Goal: Communication & Community: Answer question/provide support

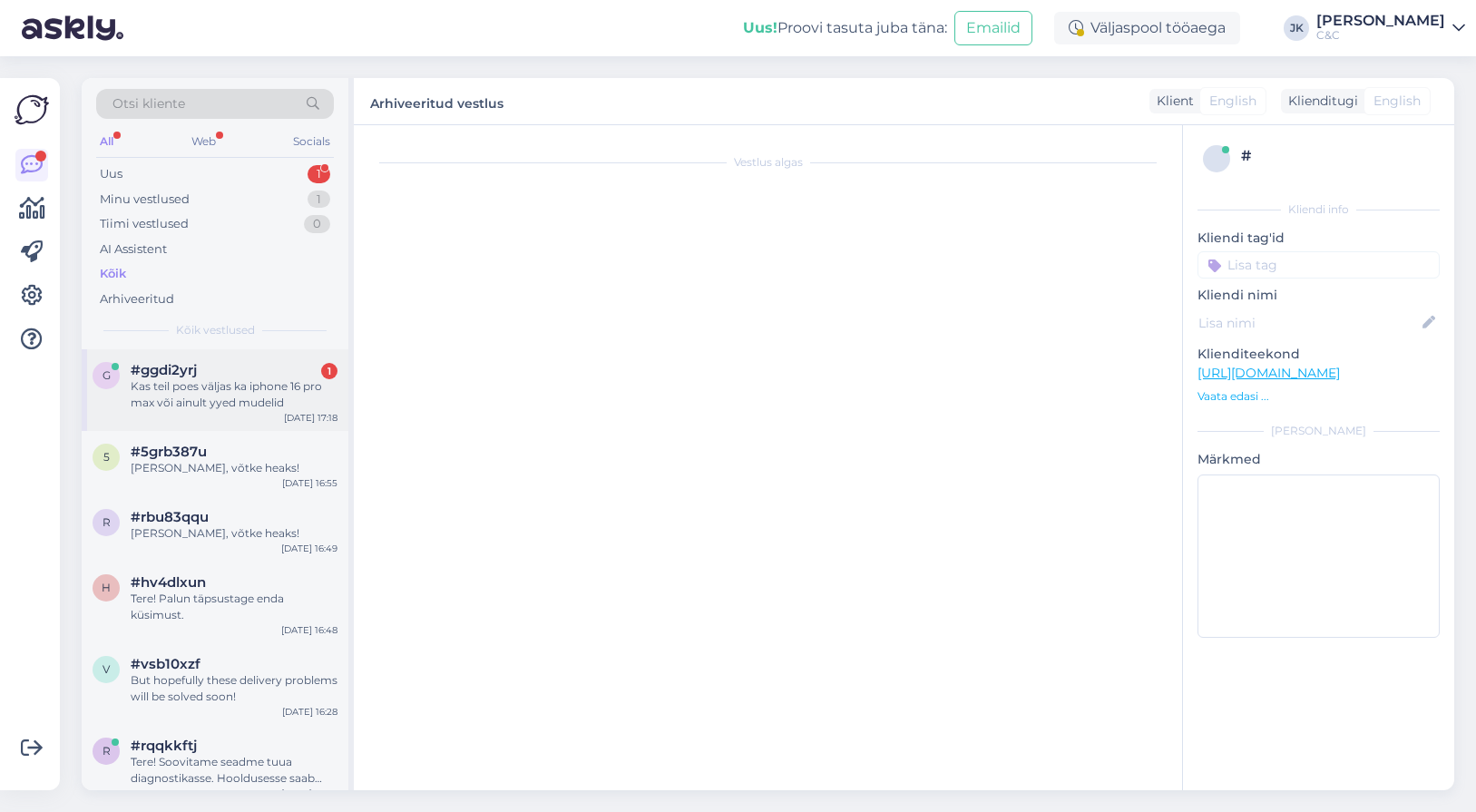
click at [201, 365] on div "#ggdi2yrj 1" at bounding box center [233, 370] width 207 height 16
click at [272, 391] on div "Kas teil poes väljas ka iphone 16 pro max või ainult yyed mudelid" at bounding box center [233, 394] width 207 height 33
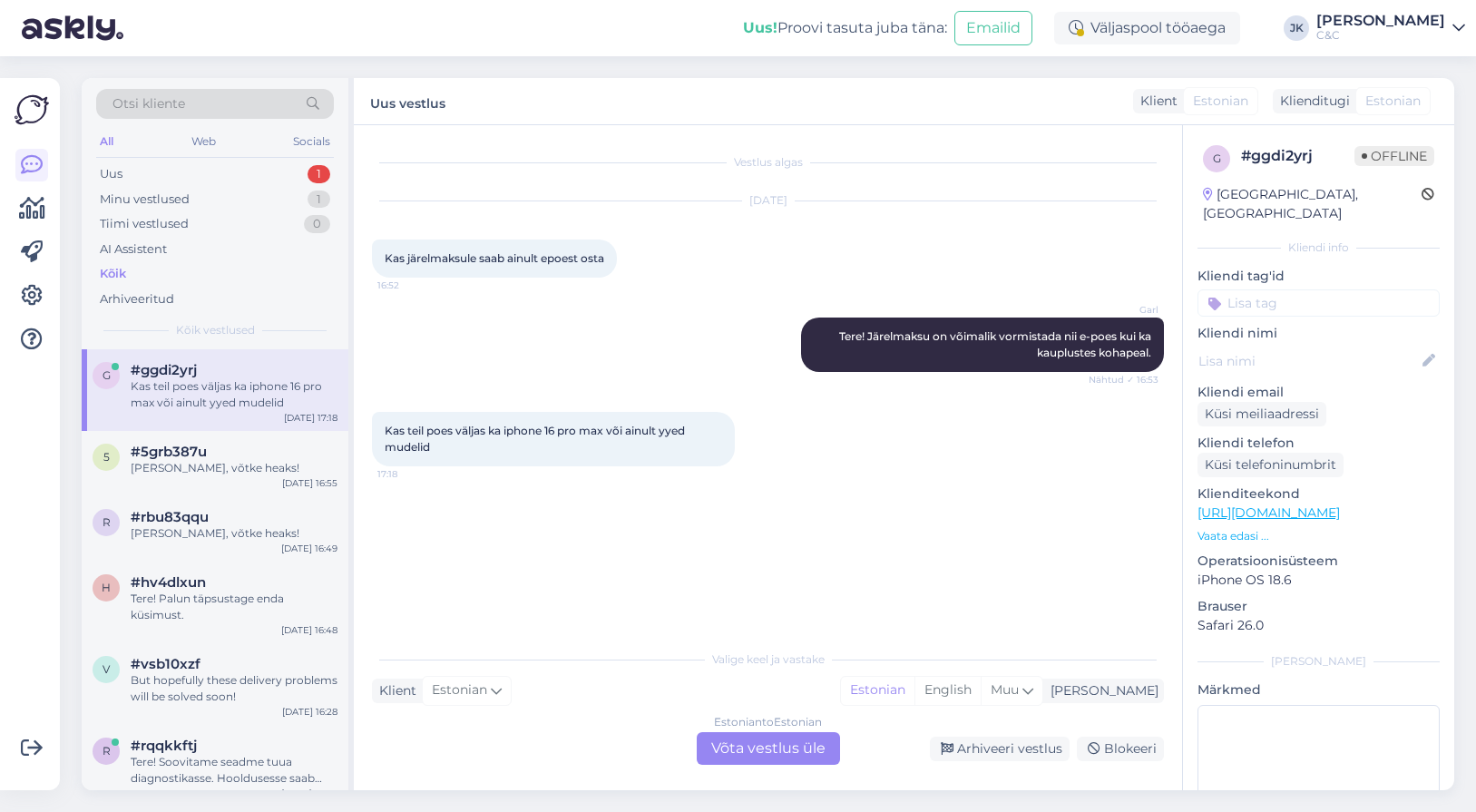
click at [489, 619] on div "Vestlus algas [DATE] Kas järelmaksule saab ainult epoest osta 16:52 Garl Tere! …" at bounding box center [776, 383] width 809 height 481
click at [718, 747] on div "Estonian to Estonian Võta vestlus üle" at bounding box center [768, 748] width 143 height 33
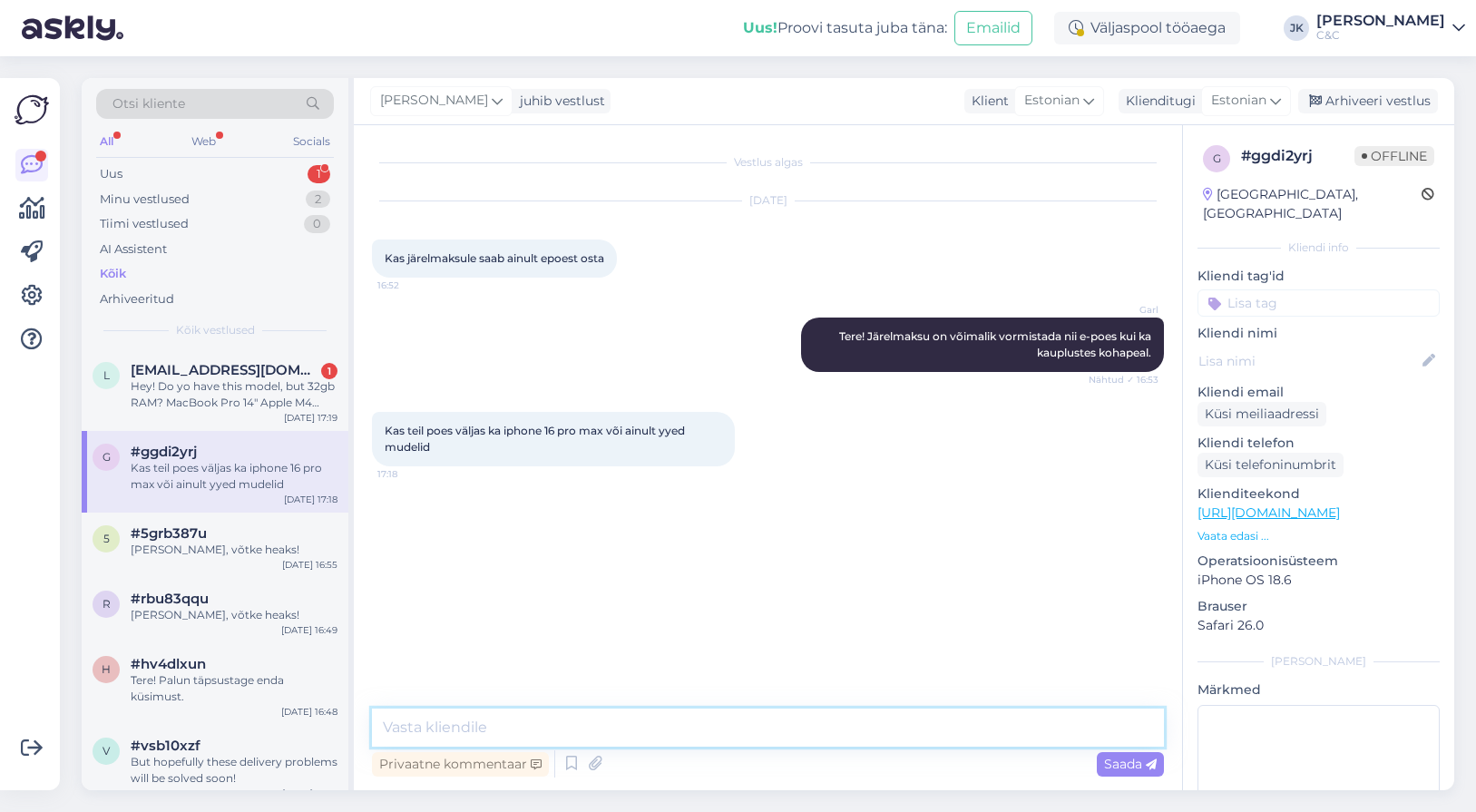
click at [582, 733] on textarea at bounding box center [768, 727] width 792 height 38
type textarea "E"
click at [657, 728] on textarea "Vanematest mudelitest on väljas [PERSON_NAME] 16 ja 16e" at bounding box center [768, 727] width 792 height 38
type textarea "Vanematest mudelitest on väljas vaid iPhone 16 ja 16e"
click at [1127, 766] on span "Saada" at bounding box center [1130, 764] width 53 height 16
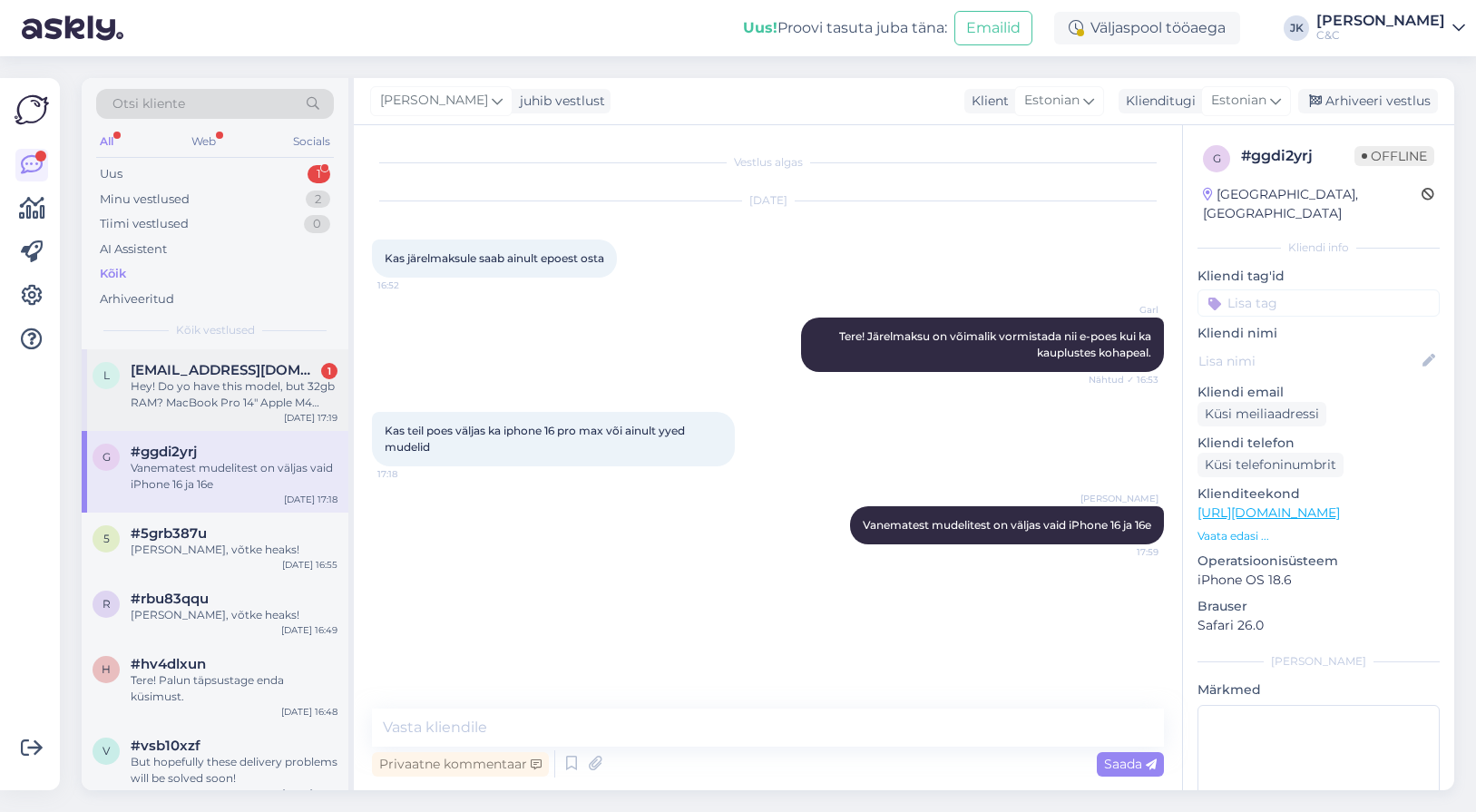
click at [188, 382] on div "Hey! Do yo have this model, but 32gb RAM? MacBook Pro 14" Apple M4 10‑core CPU …" at bounding box center [233, 394] width 207 height 33
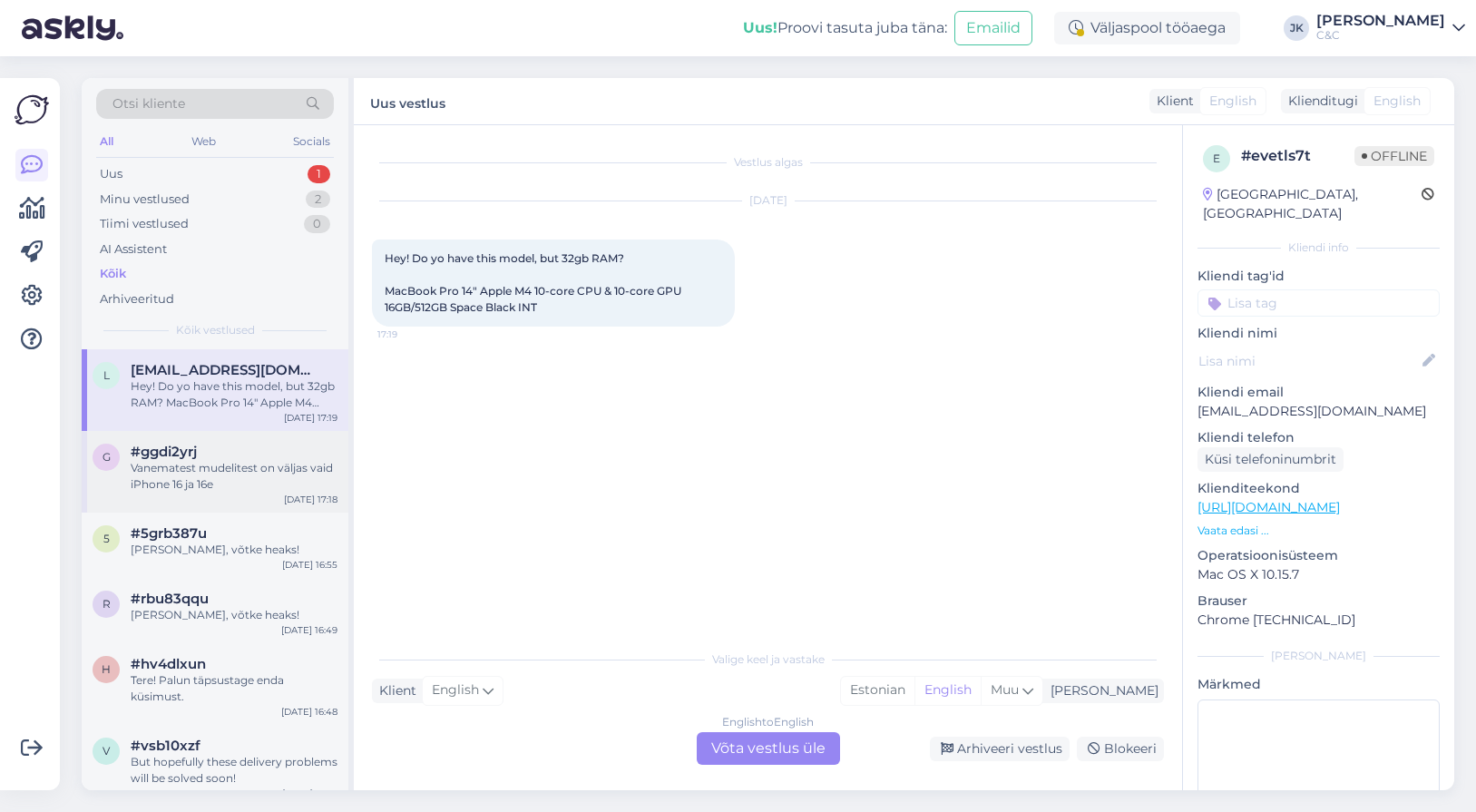
click at [245, 482] on div "Vanematest mudelitest on väljas vaid iPhone 16 ja 16e" at bounding box center [233, 476] width 207 height 33
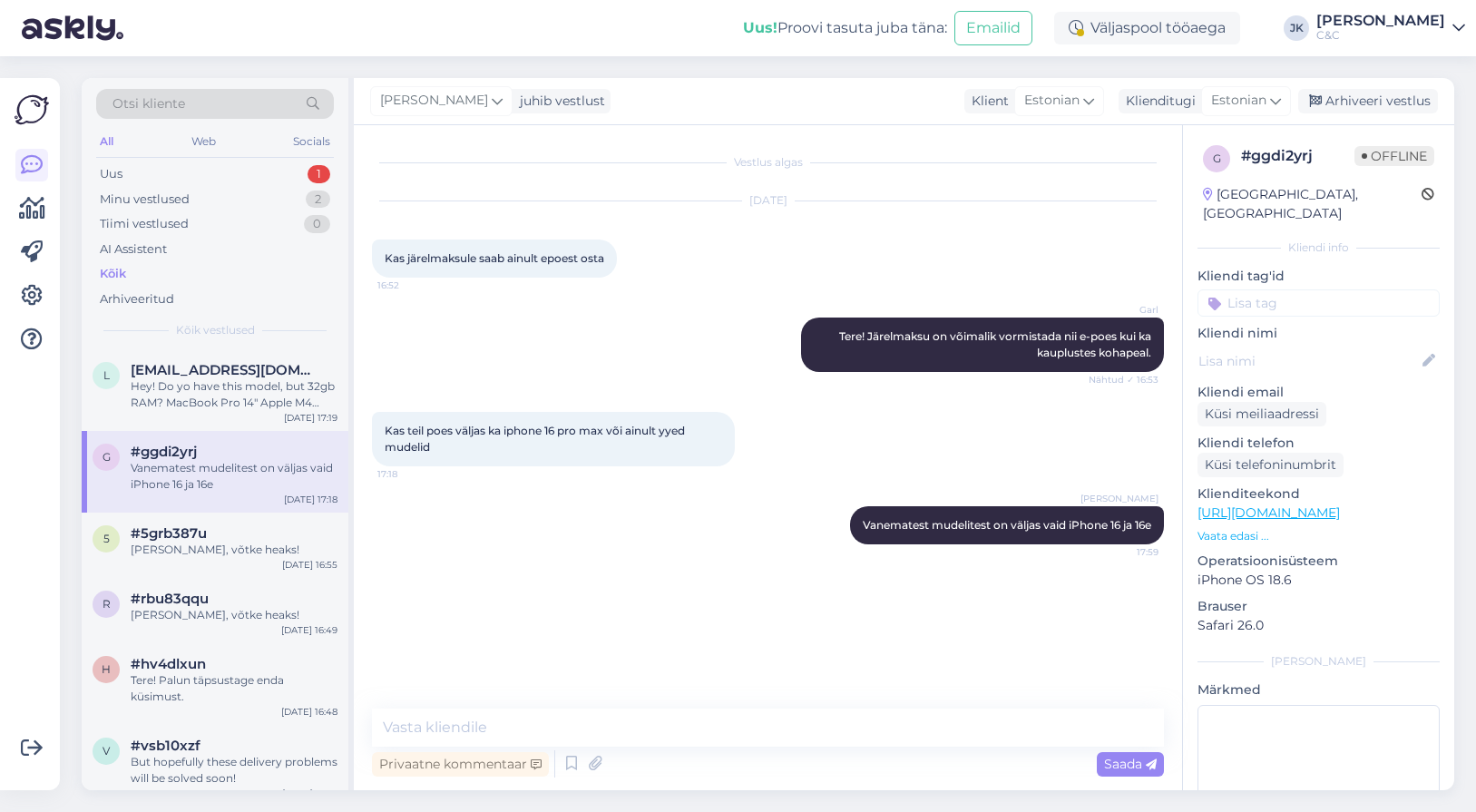
click at [220, 503] on div "g #ggdi2yrj Vanematest mudelitest on väljas [PERSON_NAME] iPhone 16 ja 16e [DAT…" at bounding box center [215, 472] width 267 height 82
click at [217, 536] on div "#5grb387u" at bounding box center [233, 533] width 207 height 16
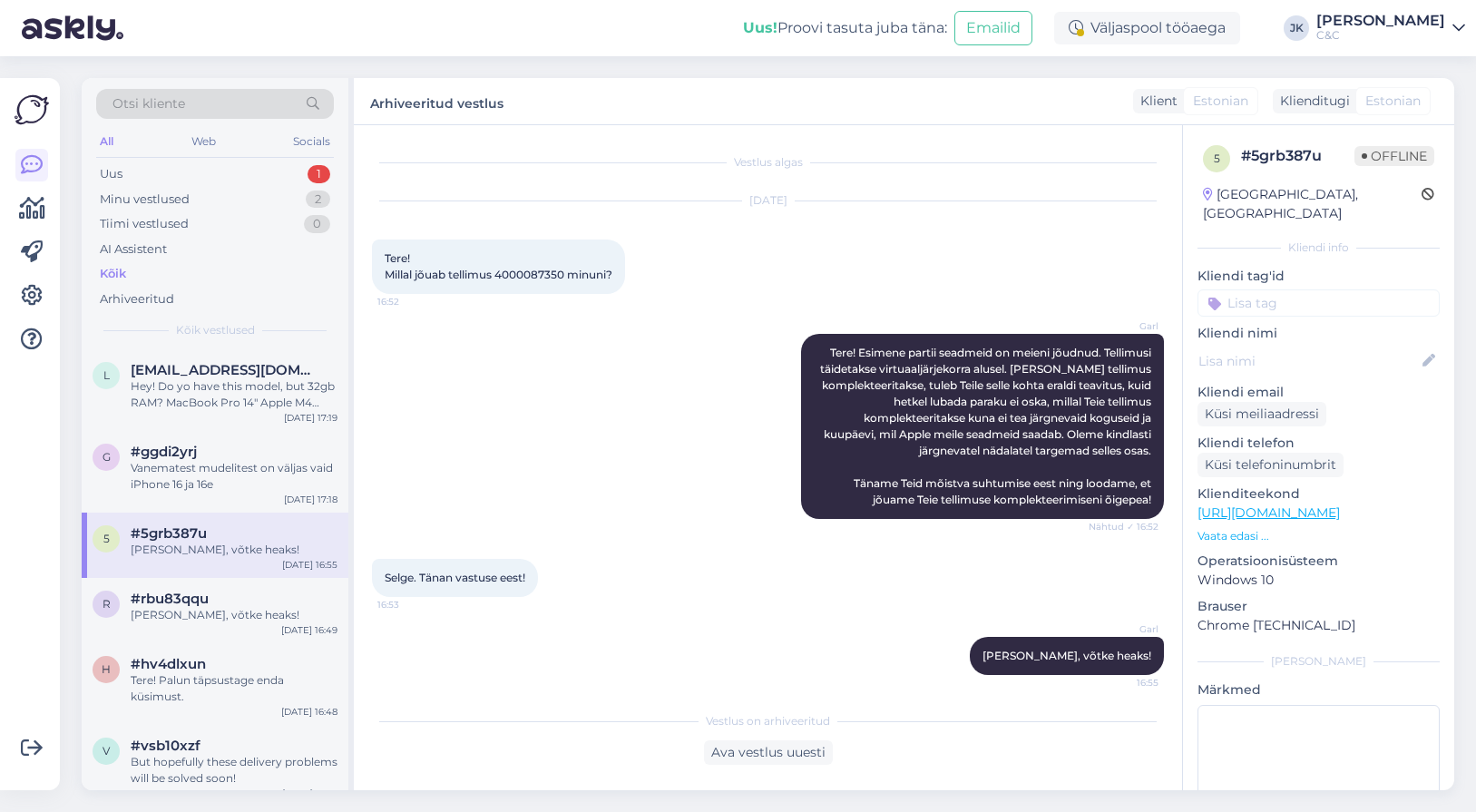
scroll to position [9, 0]
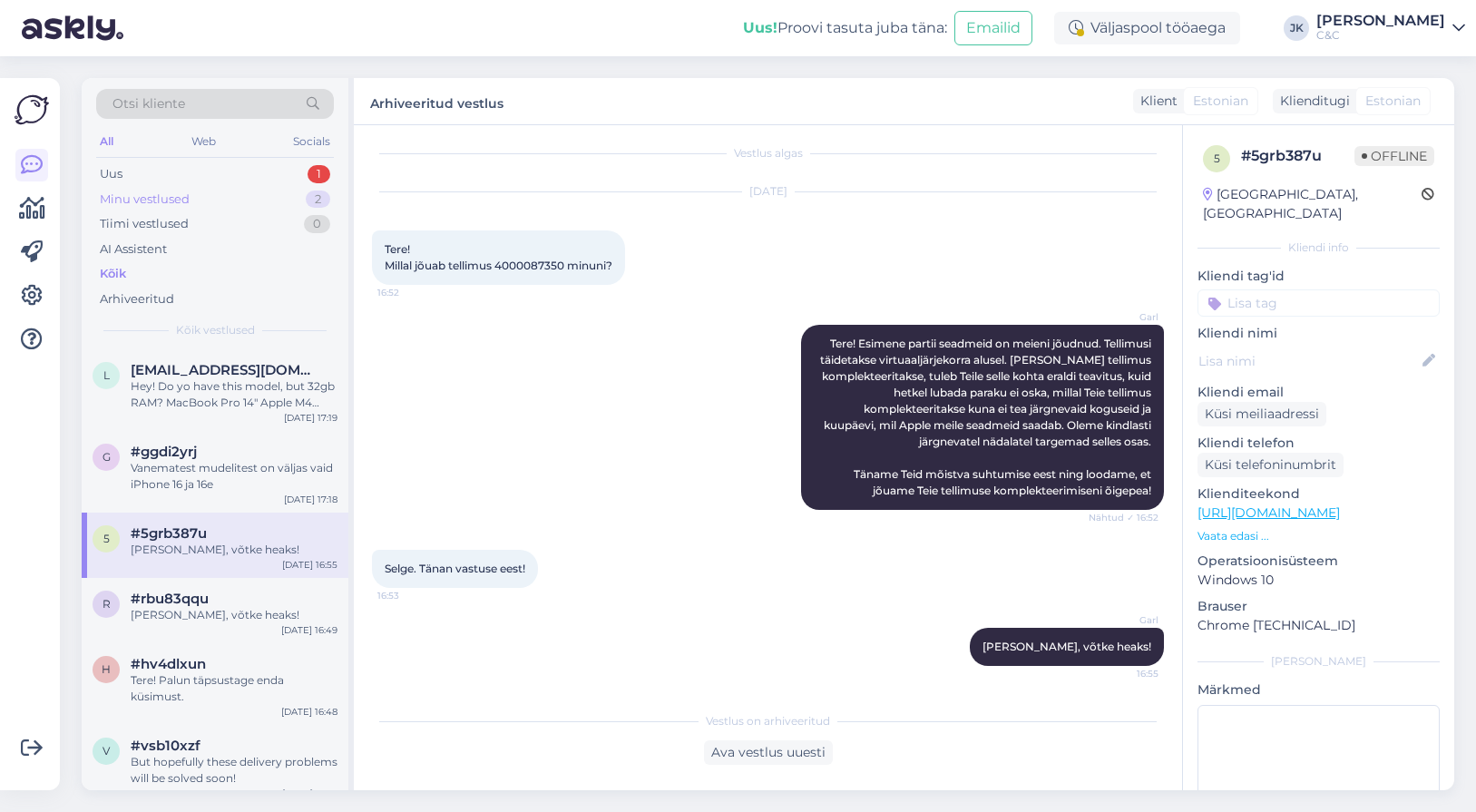
click at [201, 202] on div "Minu vestlused 2" at bounding box center [215, 199] width 238 height 25
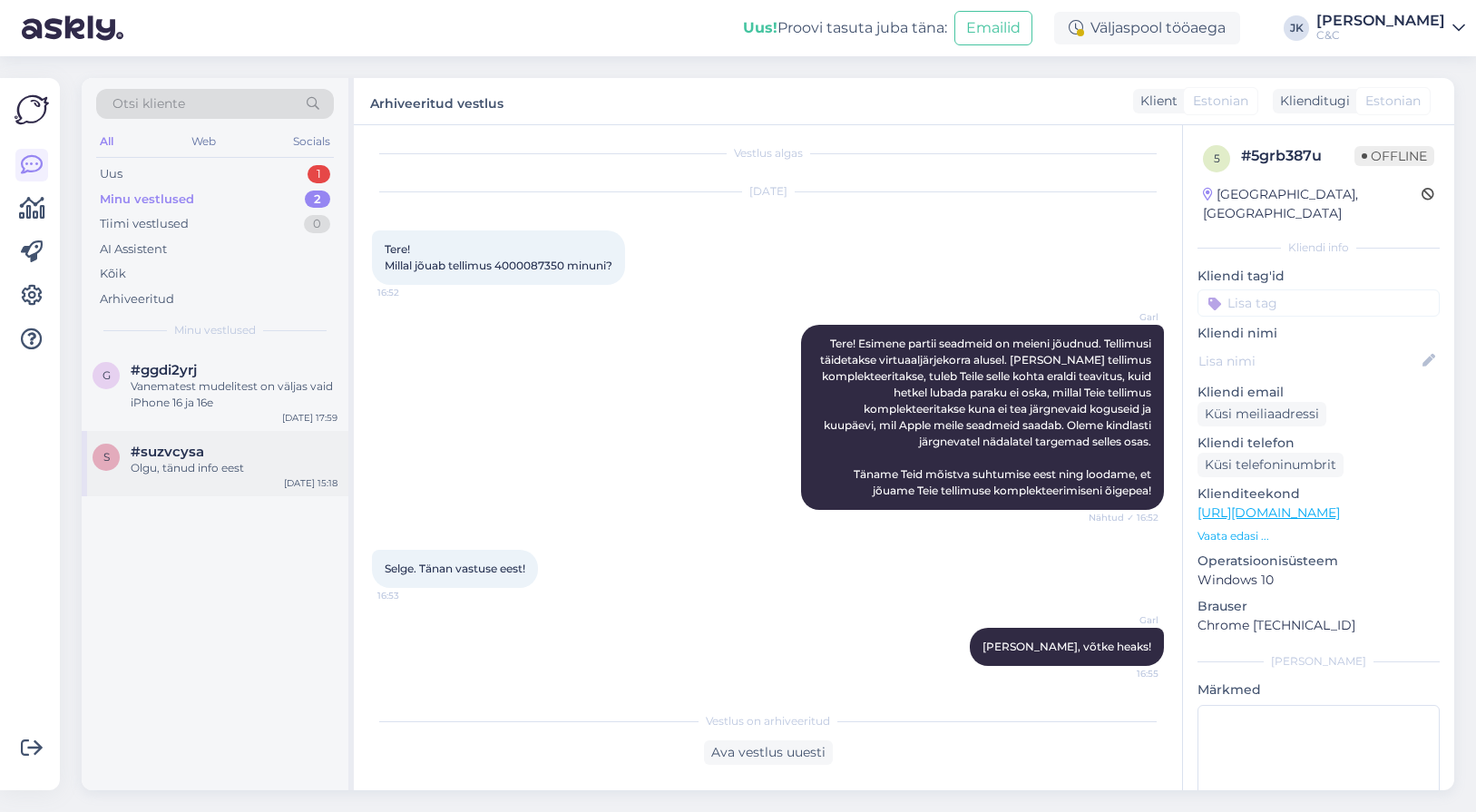
click at [201, 452] on span "#suzvcysa" at bounding box center [167, 452] width 74 height 16
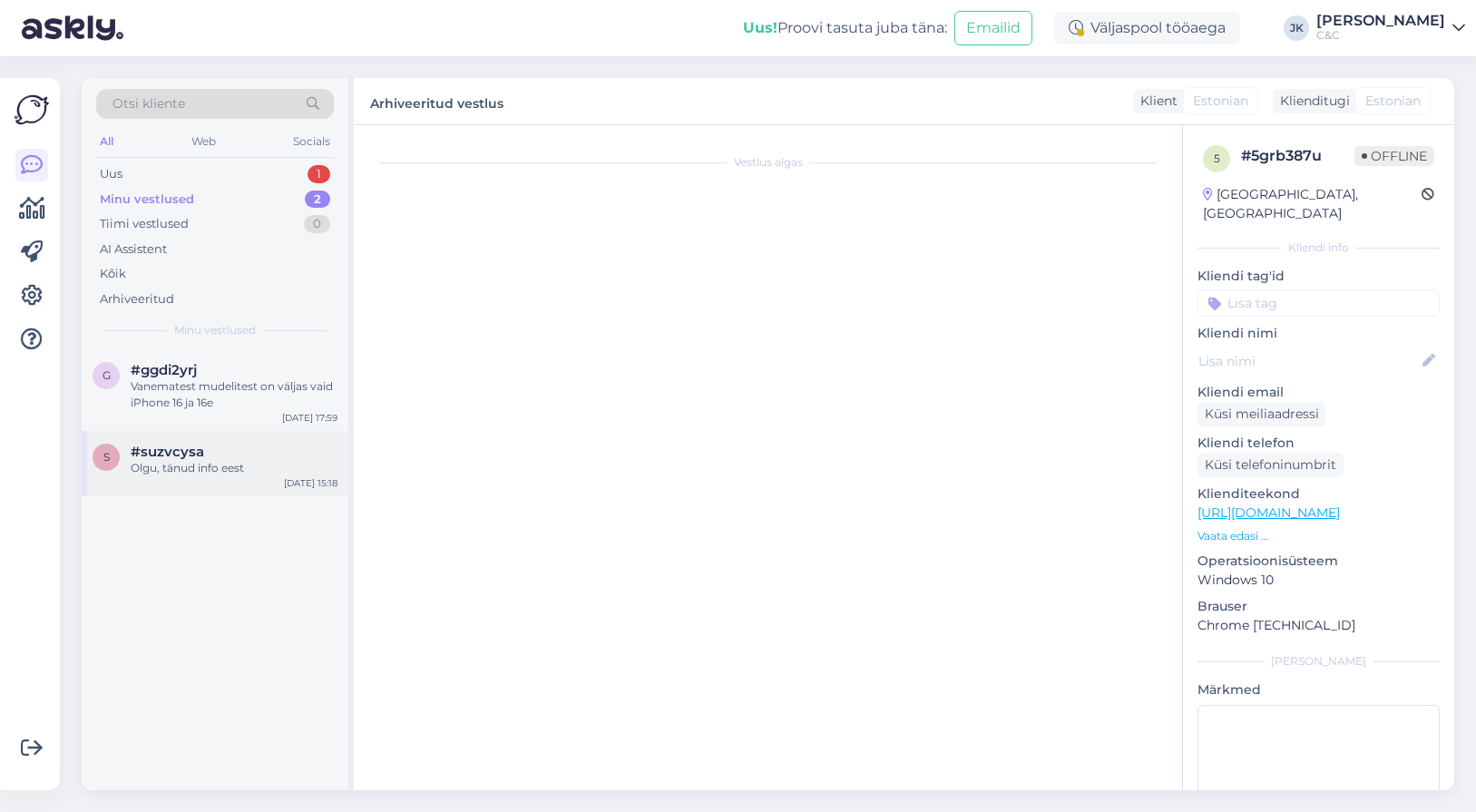
scroll to position [138, 0]
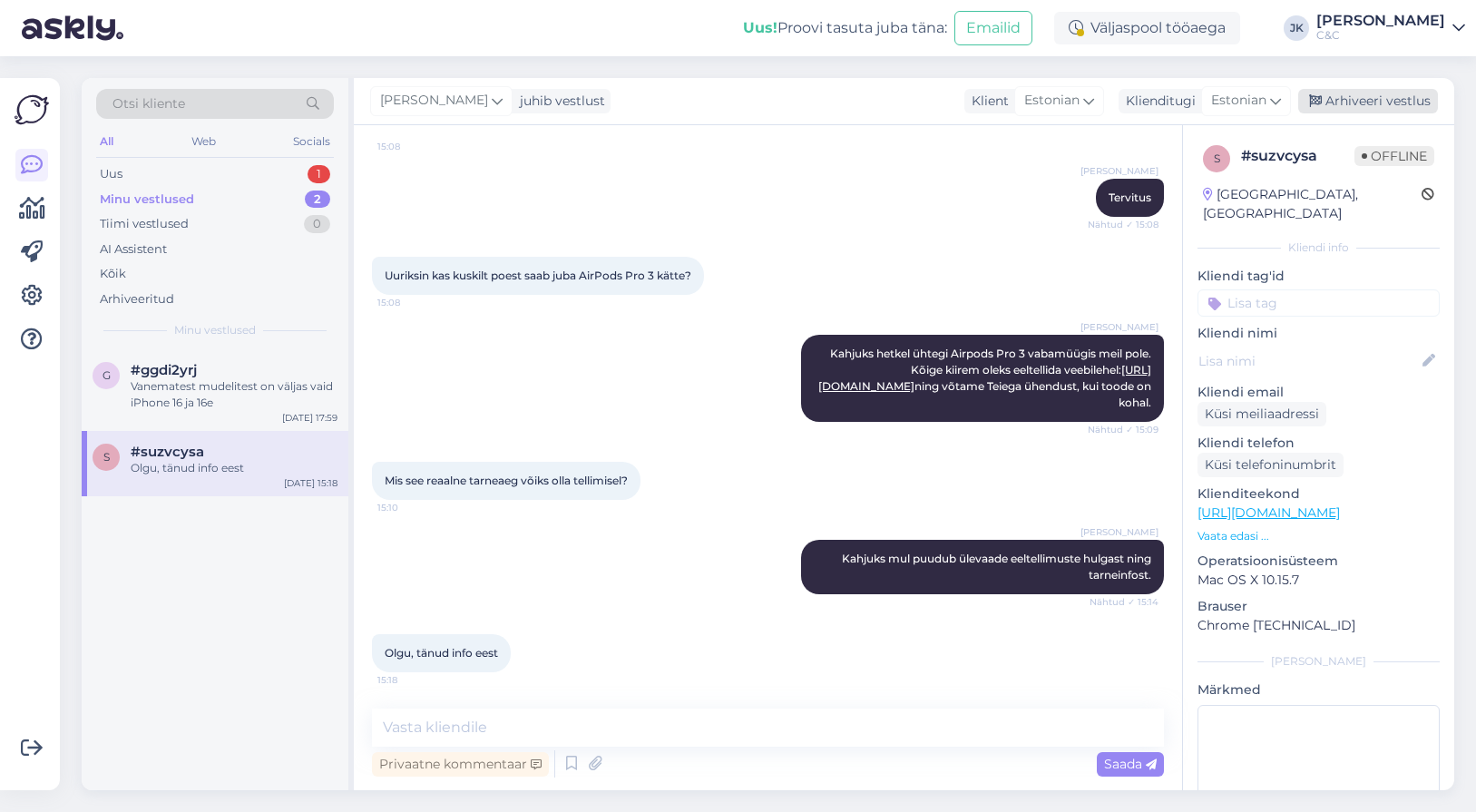
click at [1344, 104] on div "Arhiveeri vestlus" at bounding box center [1368, 101] width 139 height 25
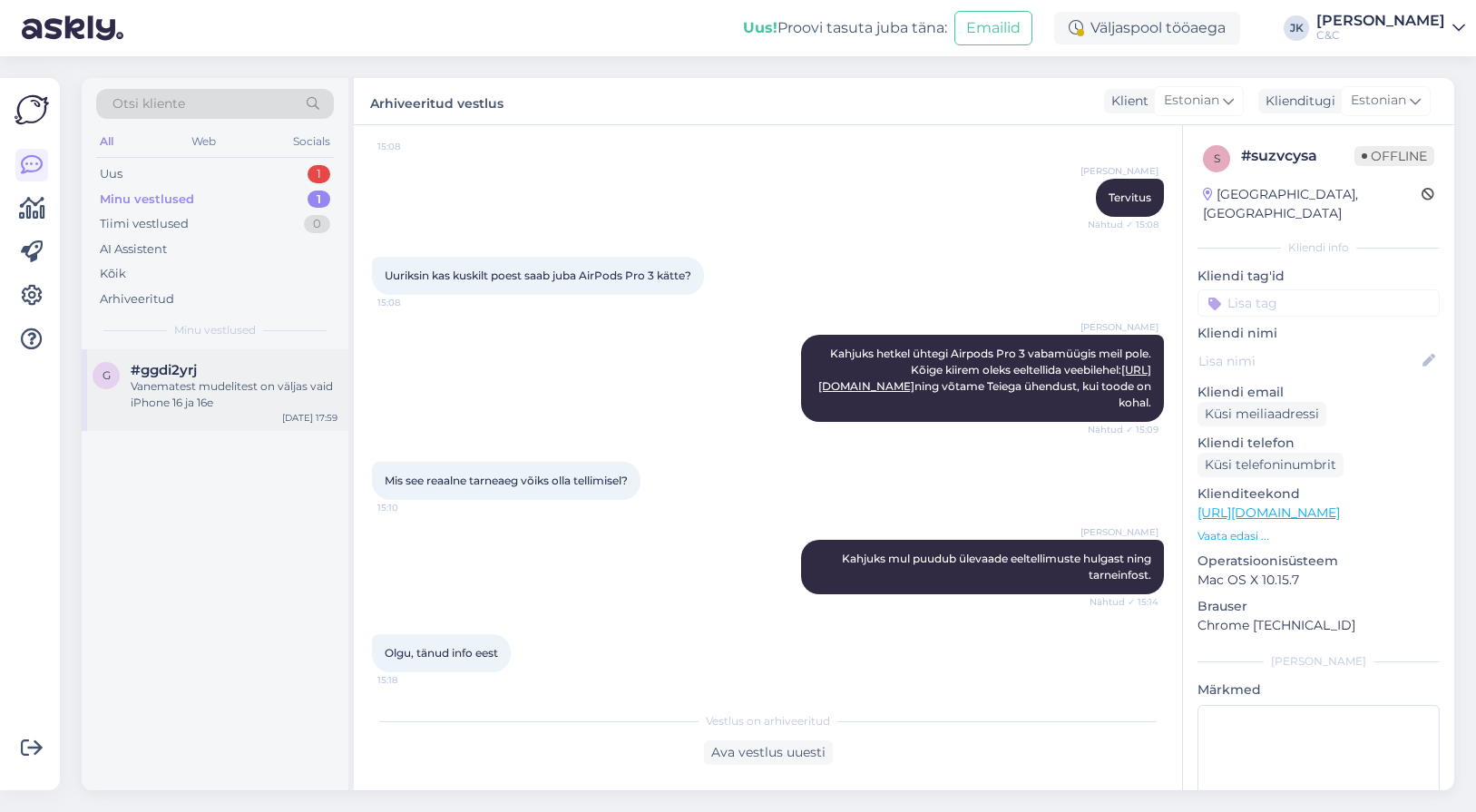
click at [172, 392] on div "Vanematest mudelitest on väljas vaid iPhone 16 ja 16e" at bounding box center [233, 394] width 207 height 33
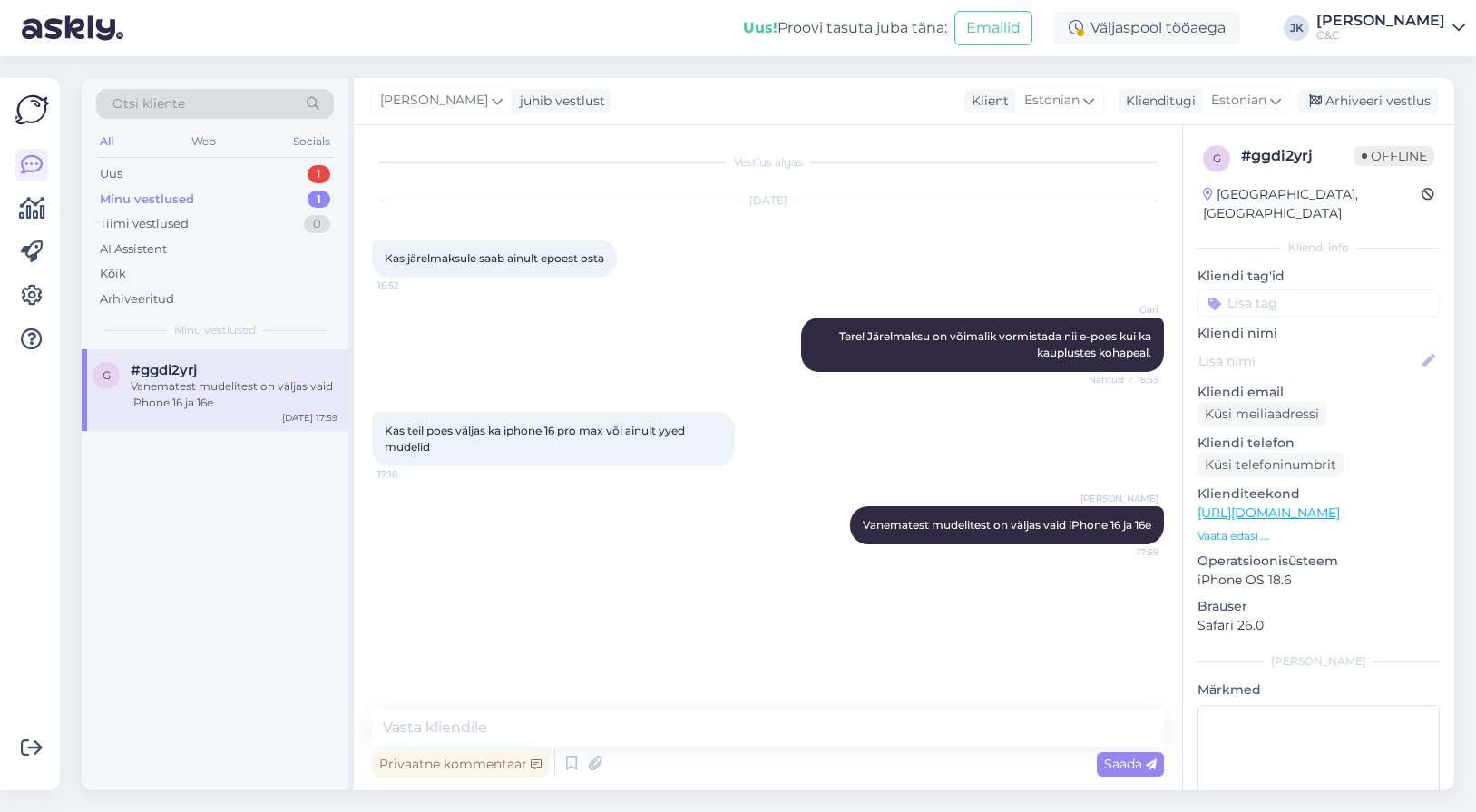
click at [185, 633] on div "g #ggdi2yrj Vanematest mudelitest on väljas [PERSON_NAME] iPhone 16 ja 16e [DAT…" at bounding box center [215, 570] width 267 height 441
click at [636, 664] on div "Vestlus algas [DATE] Kas järelmaksule saab ainult epoest osta 16:52 Garl Tere! …" at bounding box center [776, 417] width 809 height 549
